Goal: Check status: Check status

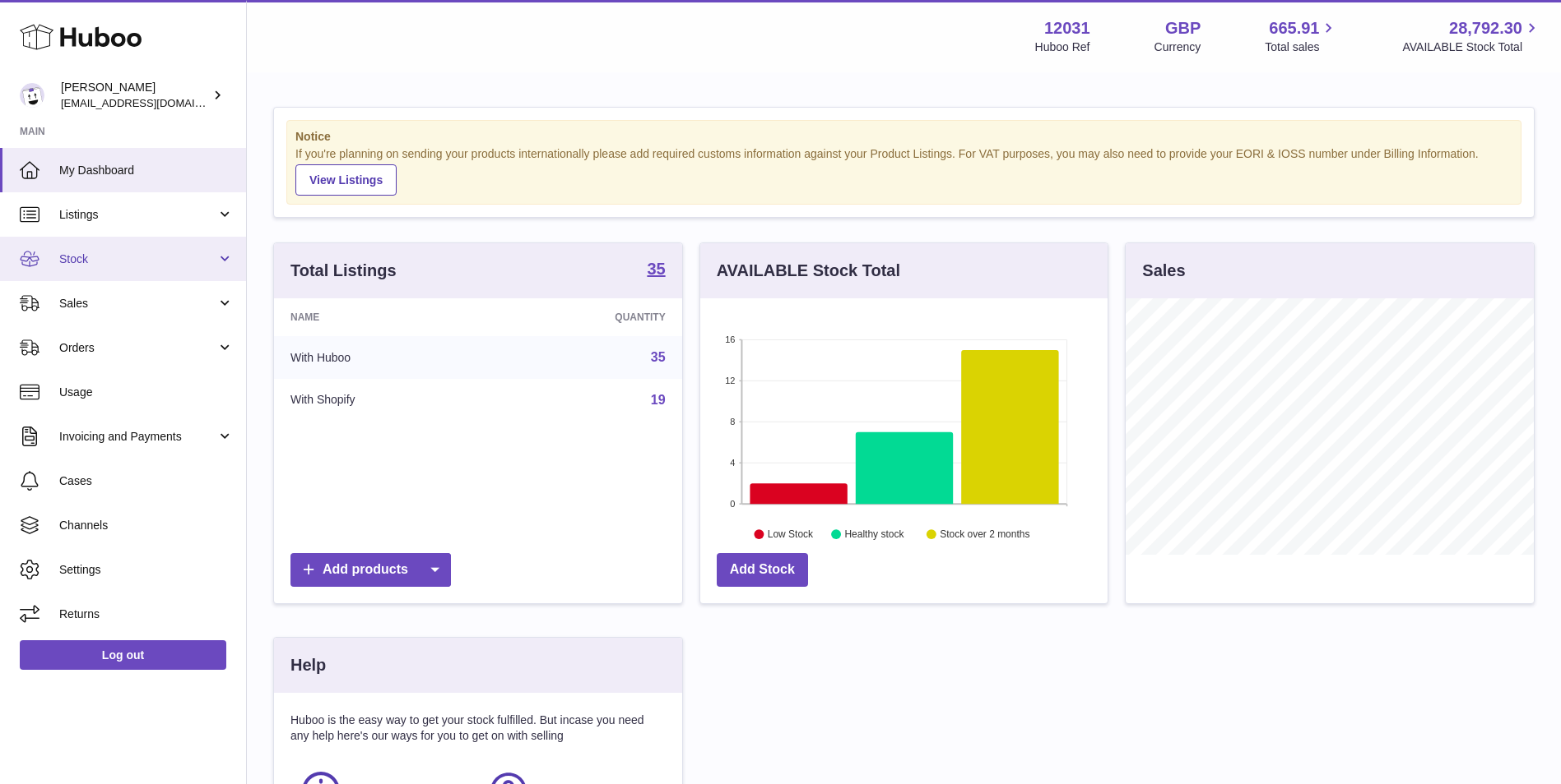
scroll to position [256, 407]
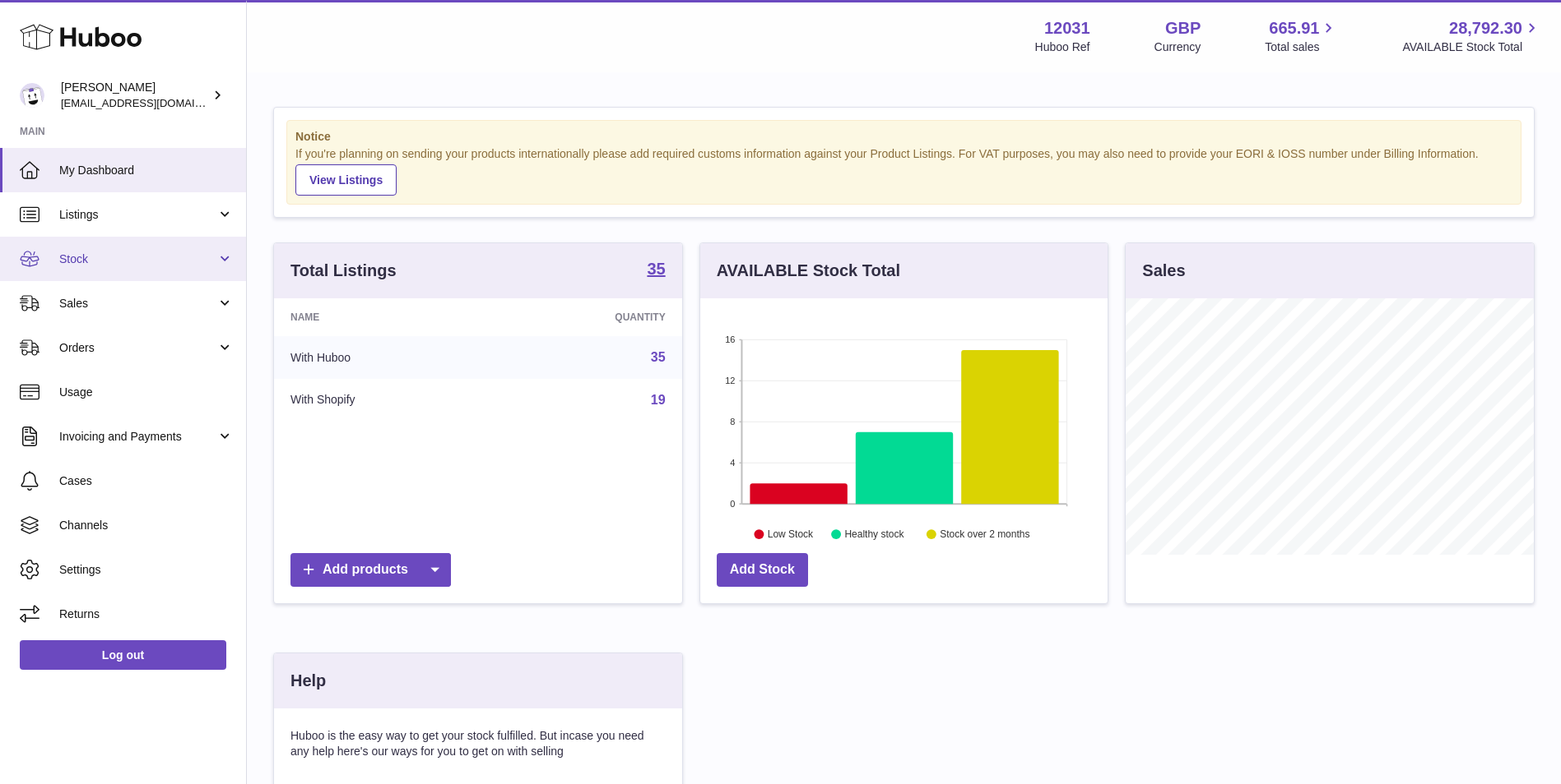
click at [141, 268] on link "Stock" at bounding box center [123, 259] width 246 height 44
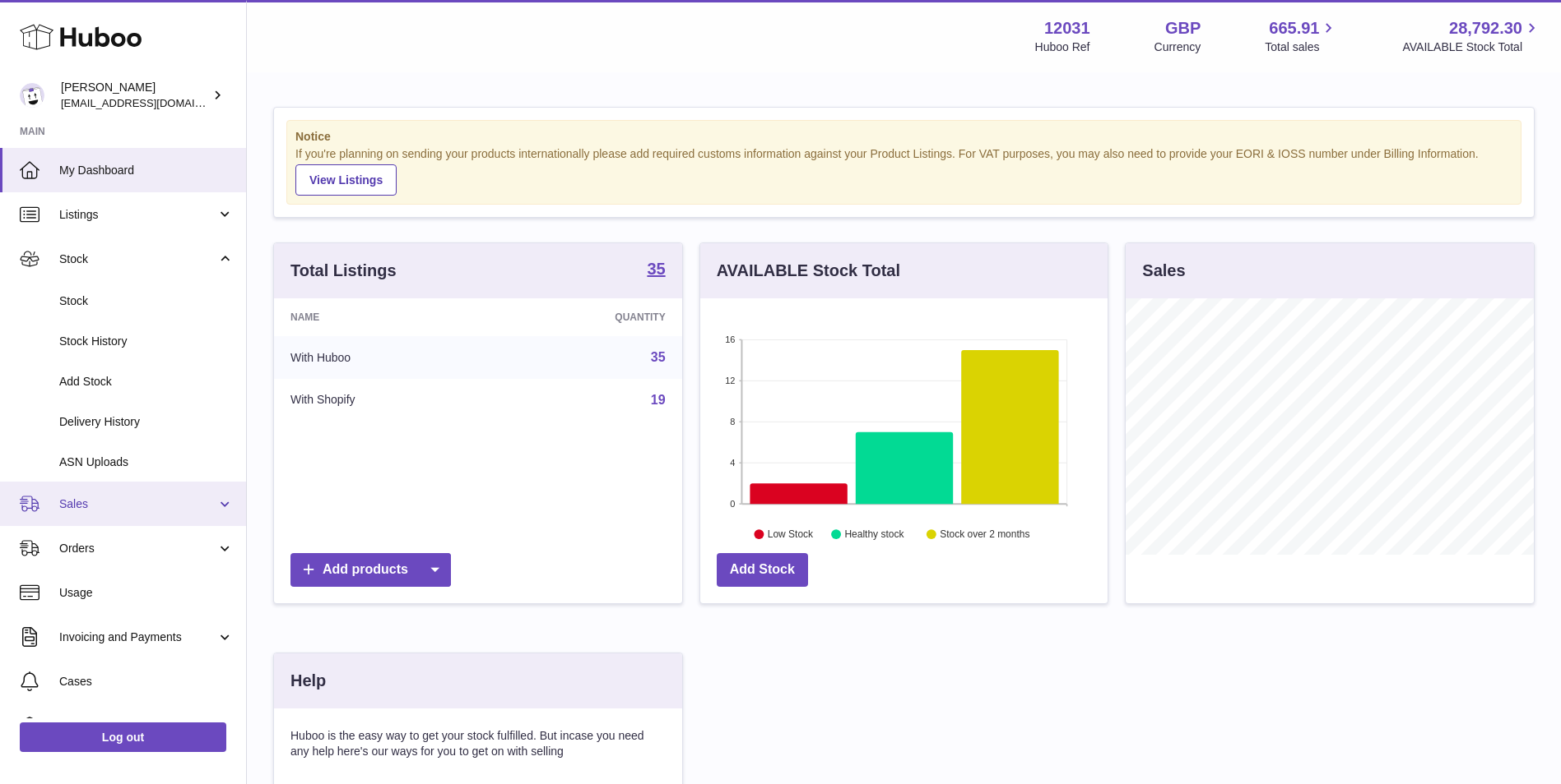
click at [128, 501] on span "Sales" at bounding box center [138, 505] width 157 height 16
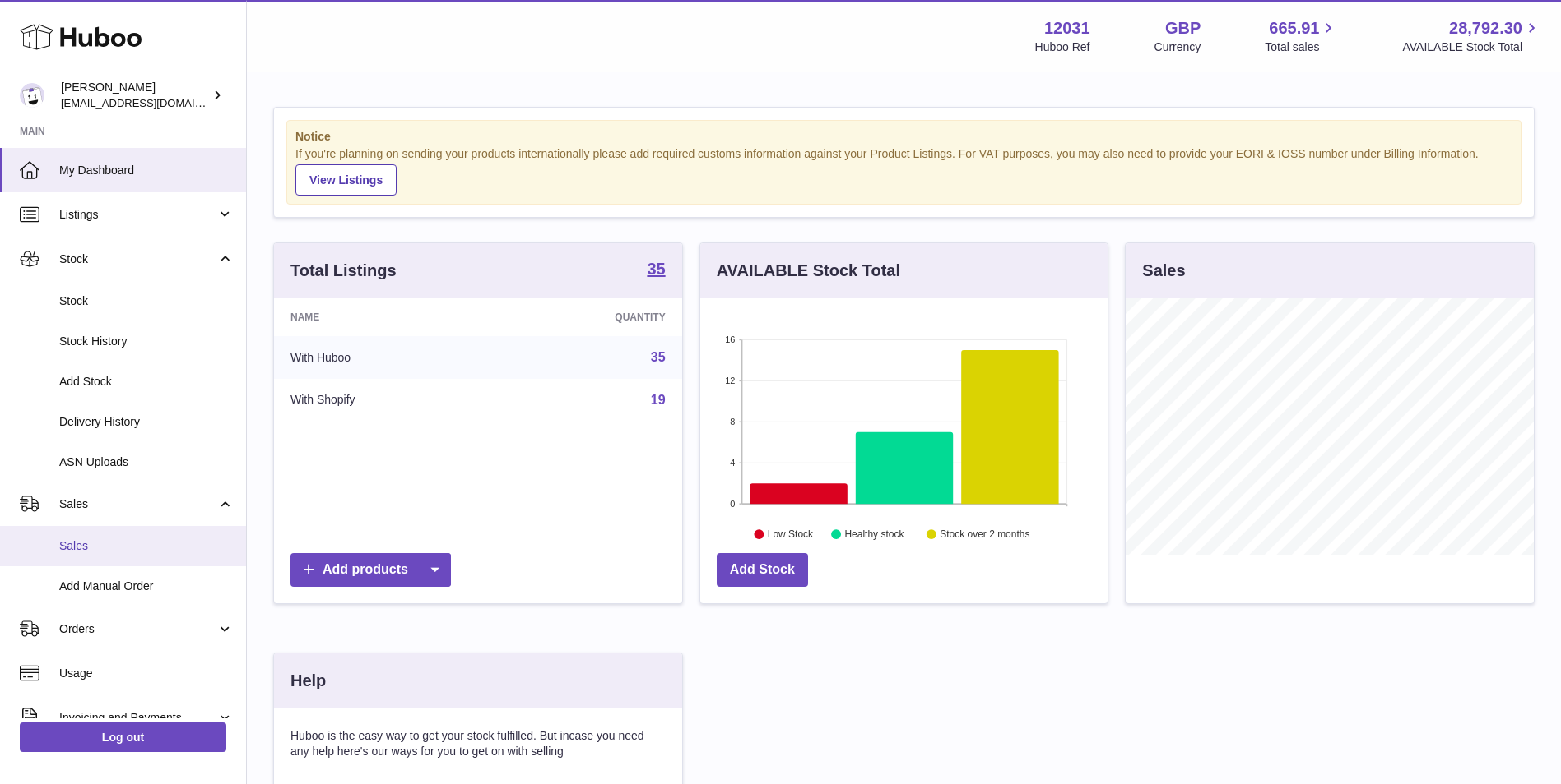
click at [121, 551] on span "Sales" at bounding box center [146, 546] width 174 height 16
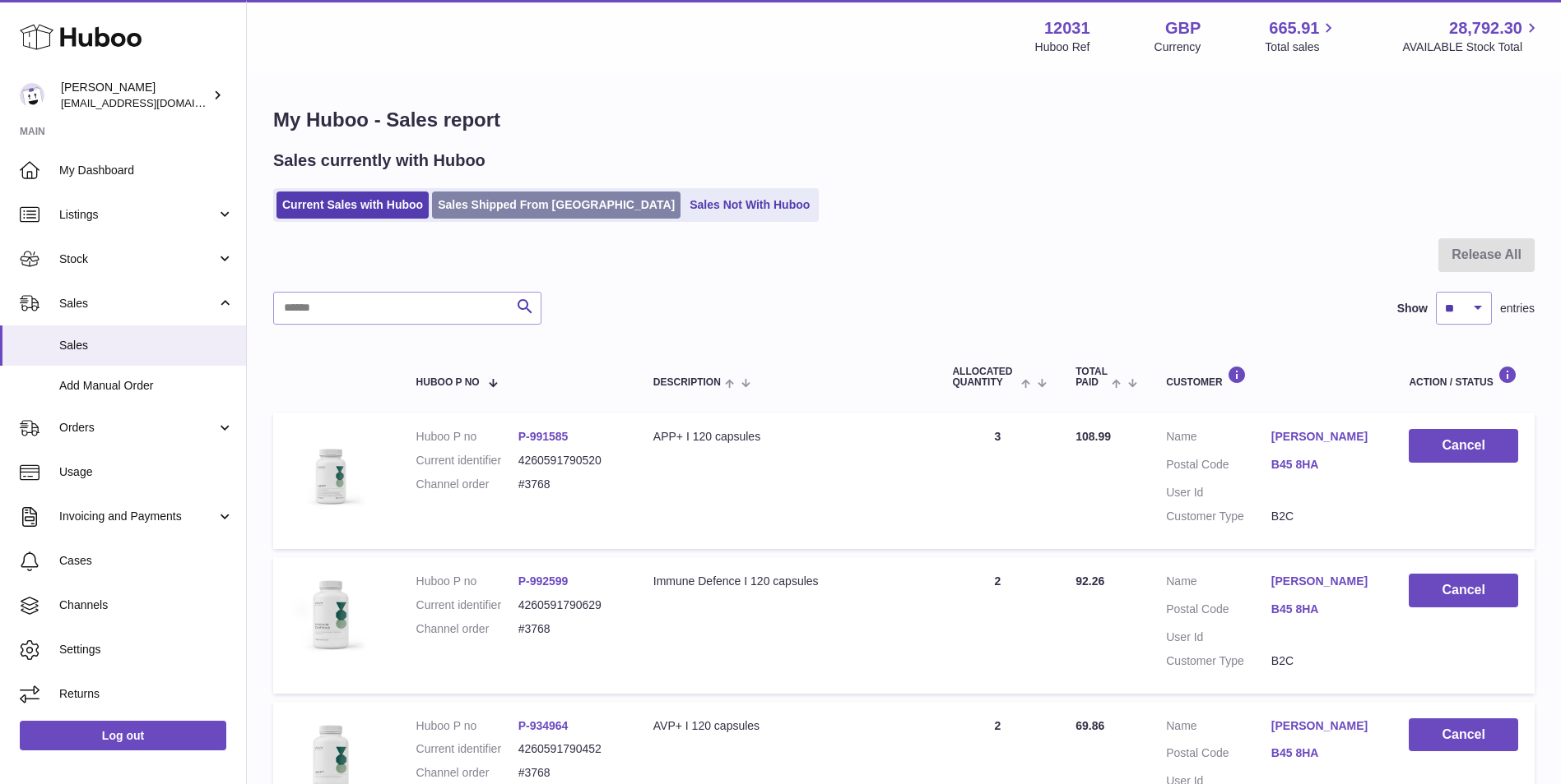
drag, startPoint x: 540, startPoint y: 202, endPoint x: 546, endPoint y: 209, distance: 9.2
click at [541, 201] on link "Sales Shipped From [GEOGRAPHIC_DATA]" at bounding box center [555, 205] width 249 height 27
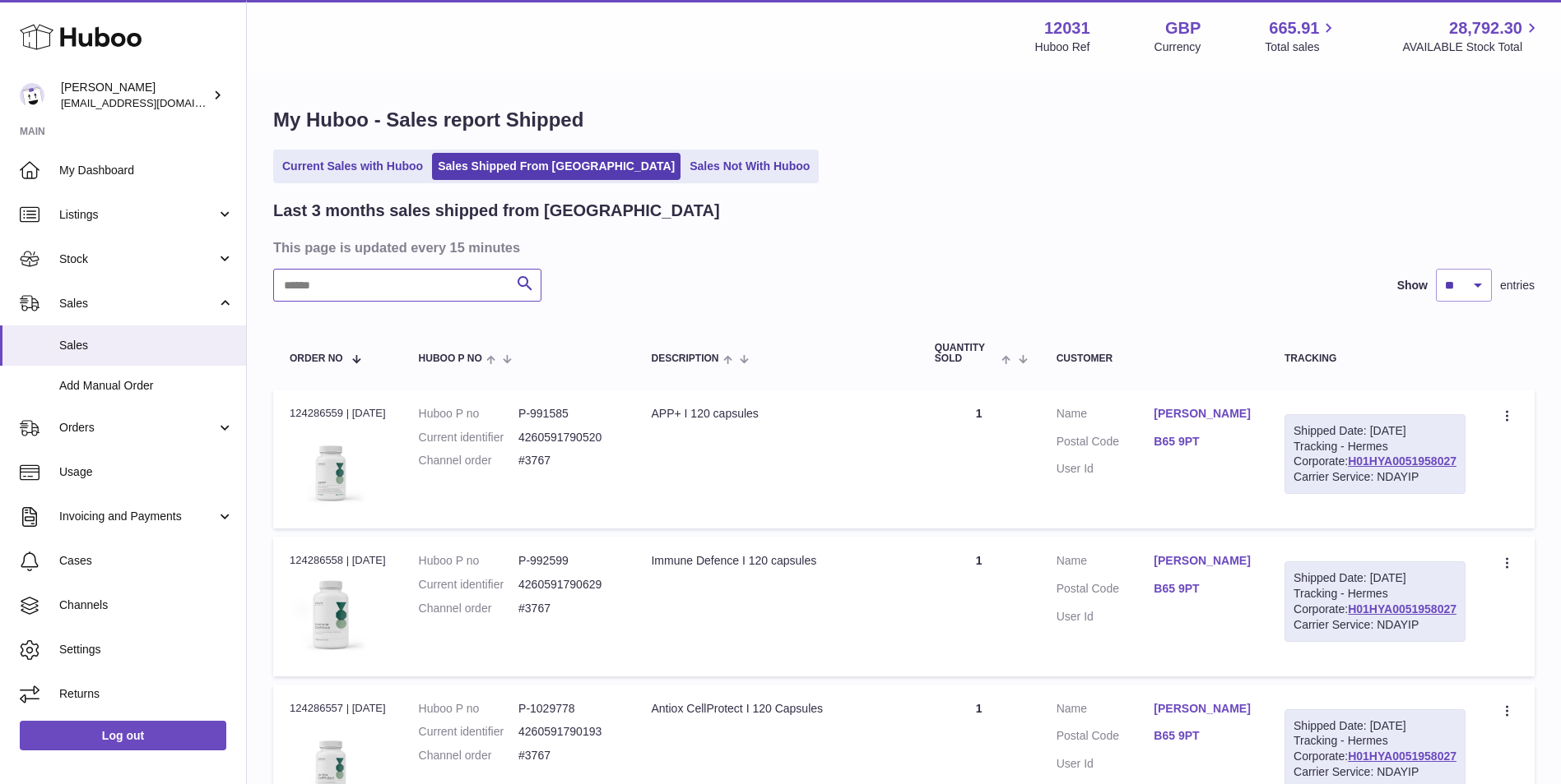
click at [453, 278] on input "text" at bounding box center [407, 285] width 268 height 33
paste input "****"
type input "****"
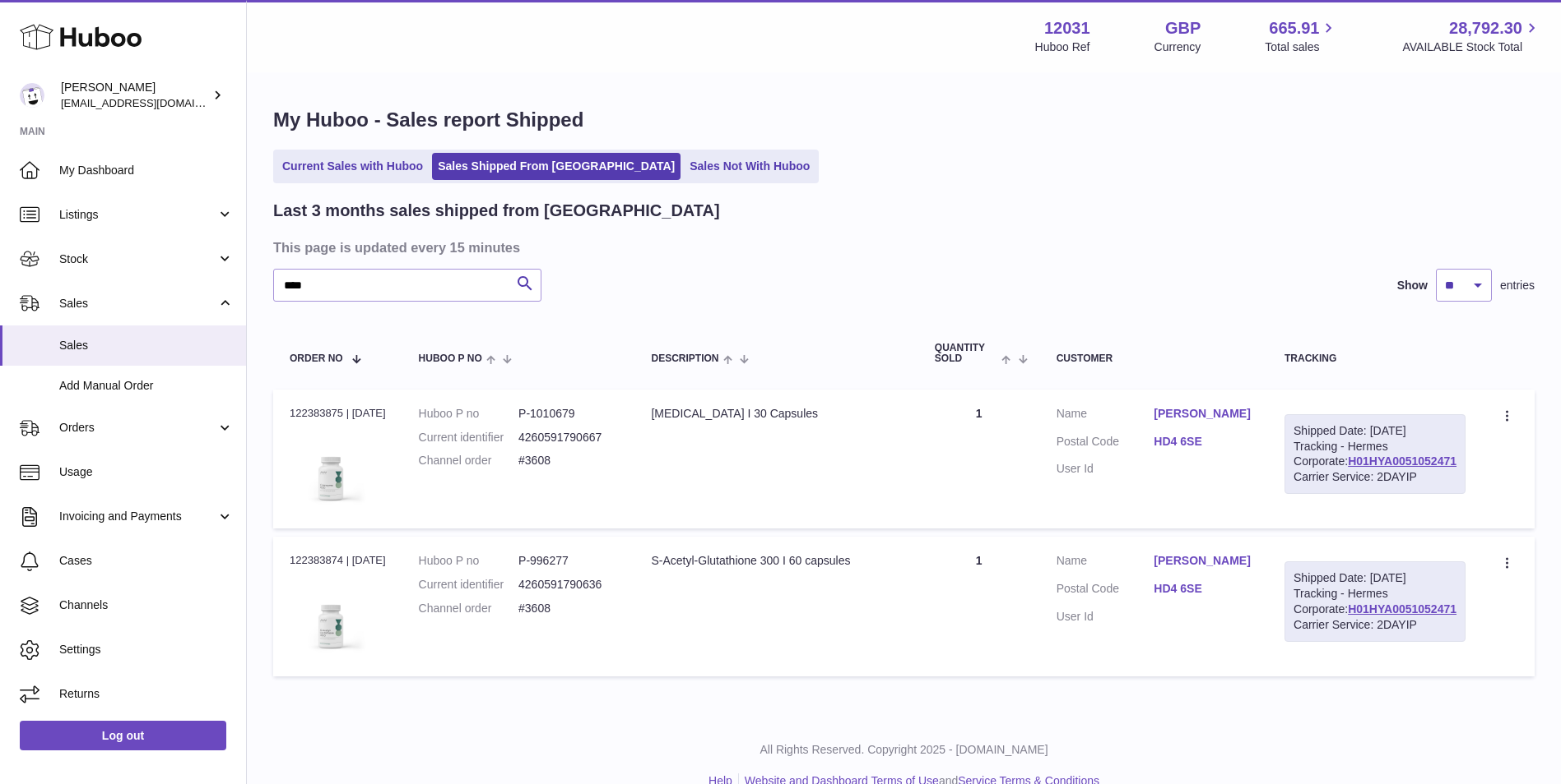
click at [557, 407] on dd "P-1010679" at bounding box center [568, 415] width 100 height 16
click at [559, 407] on dd "P-1010679" at bounding box center [568, 415] width 100 height 16
drag, startPoint x: 559, startPoint y: 407, endPoint x: 560, endPoint y: 415, distance: 8.1
copy dd "1010679"
click at [1251, 410] on link "[PERSON_NAME]" at bounding box center [1202, 415] width 98 height 16
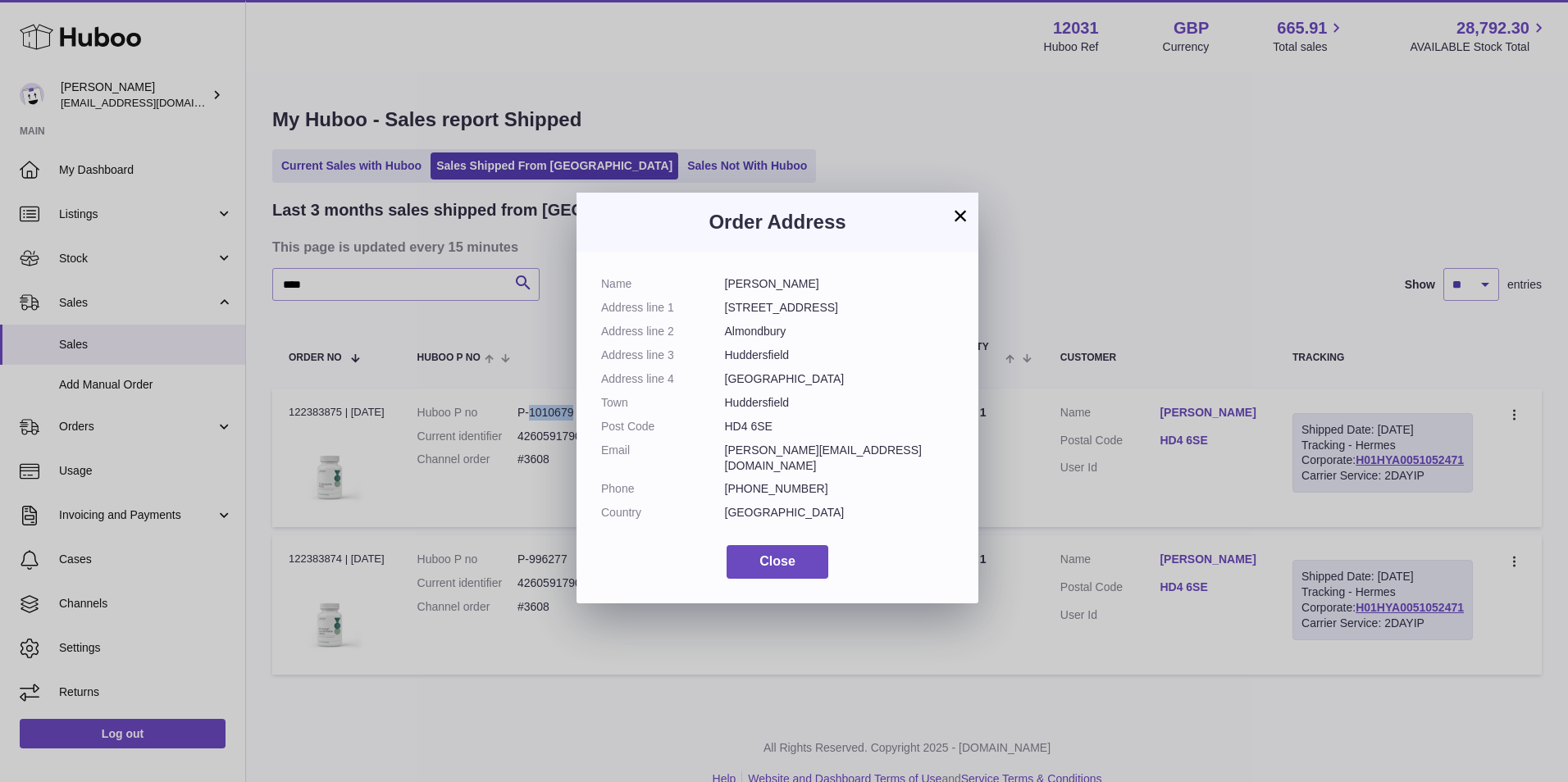
drag, startPoint x: 818, startPoint y: 281, endPoint x: 716, endPoint y: 284, distance: 102.0
click at [716, 284] on dl "Name [PERSON_NAME] Address line 1 12 Dark Lane Address line 2 Almondbury Addres…" at bounding box center [777, 403] width 353 height 253
copy dl "[PERSON_NAME]"
click at [964, 212] on button "×" at bounding box center [960, 216] width 19 height 19
